Goal: Download file/media

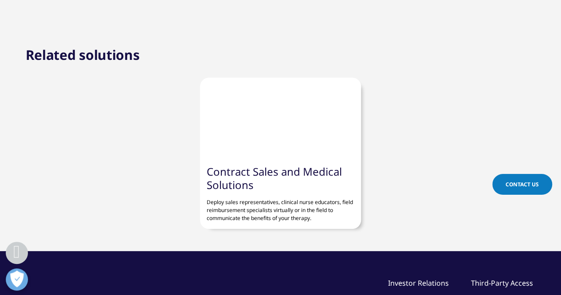
scroll to position [1765, 0]
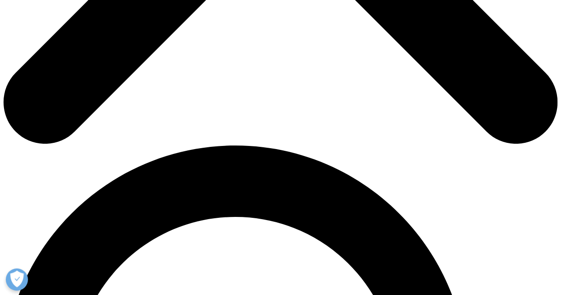
scroll to position [423, 0]
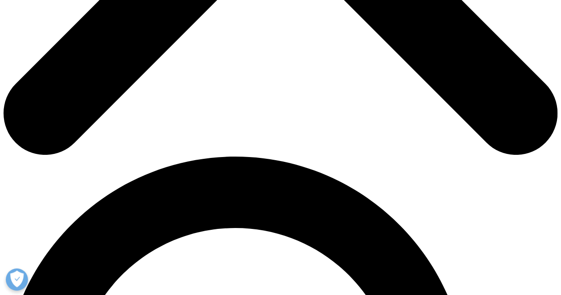
scroll to position [412, 0]
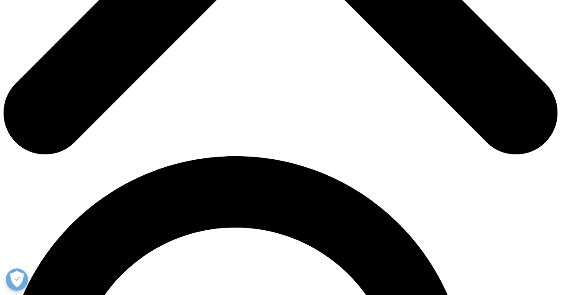
type input "Rahul"
type input "Saini"
type input "rahulsaininjf@gmail.com"
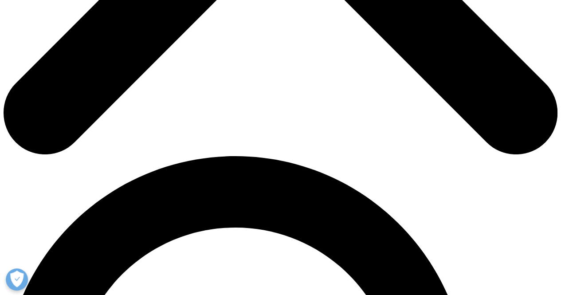
type input "E"
type input "Consultant"
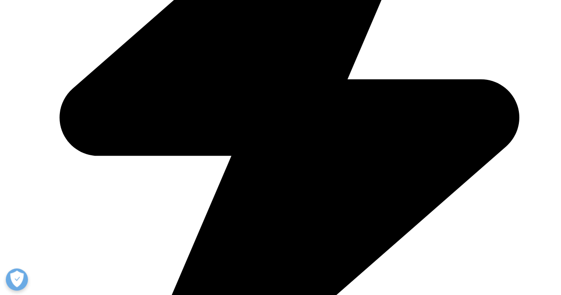
type input "EY"
select select "India"
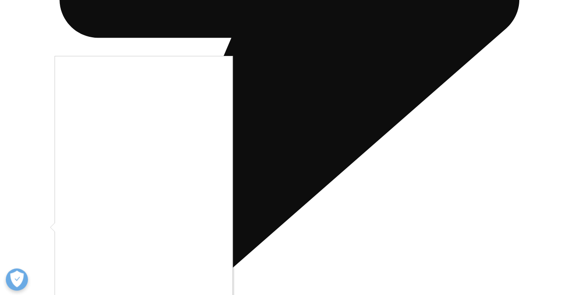
scroll to position [554, 0]
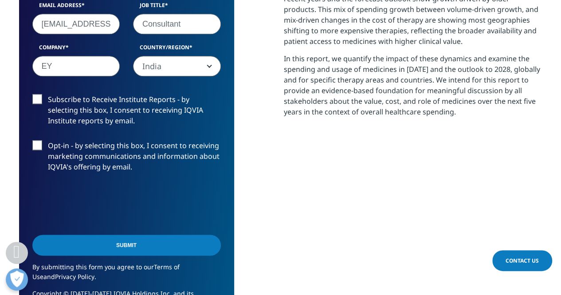
click at [159, 243] on input "Submit" at bounding box center [126, 244] width 188 height 21
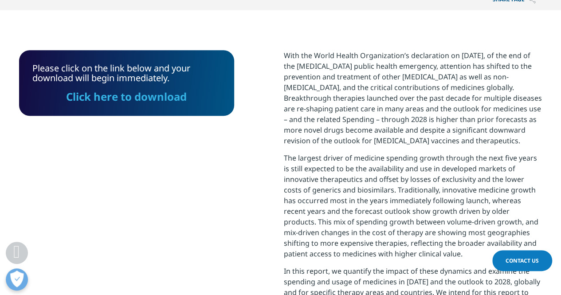
scroll to position [332, 0]
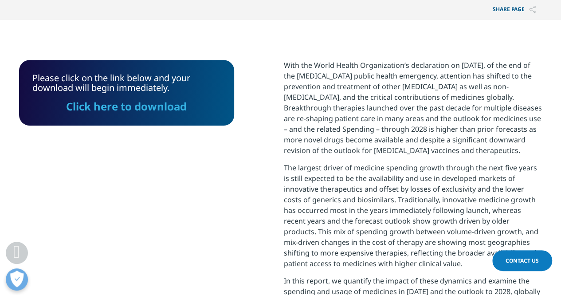
click at [154, 107] on link "Click here to download" at bounding box center [126, 106] width 121 height 15
